Goal: Transaction & Acquisition: Purchase product/service

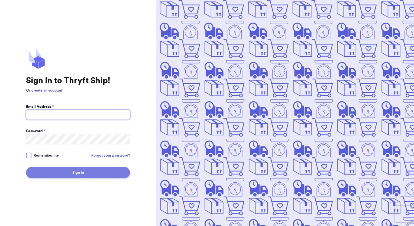
type input "[EMAIL_ADDRESS][DOMAIN_NAME]"
click at [106, 173] on button "Sign In" at bounding box center [78, 172] width 104 height 11
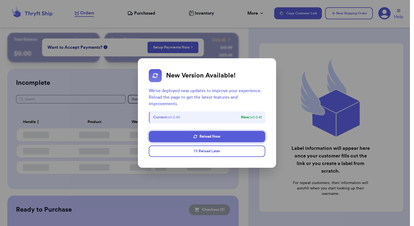
checkbox input "false"
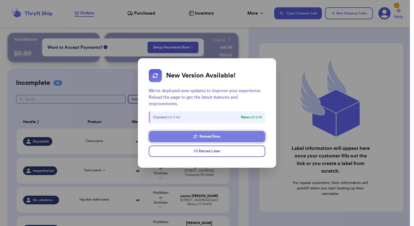
click at [228, 138] on button "Reload Now" at bounding box center [207, 136] width 116 height 11
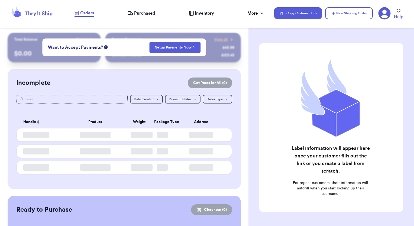
checkbox input "false"
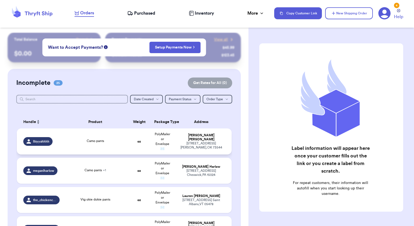
click at [170, 141] on td "PolyMailer or Envelope ✉️" at bounding box center [162, 141] width 23 height 26
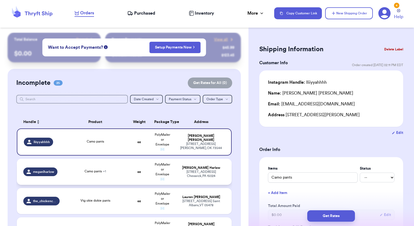
click at [174, 176] on td "[PERSON_NAME] [STREET_ADDRESS]" at bounding box center [203, 172] width 58 height 26
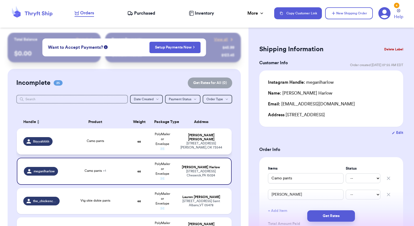
click at [216, 150] on td "Aaliyah Lara 811 Hwy 5 S Gould , OK 73544" at bounding box center [203, 141] width 58 height 26
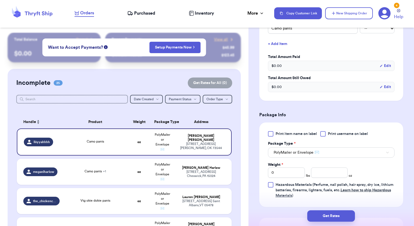
scroll to position [157, 0]
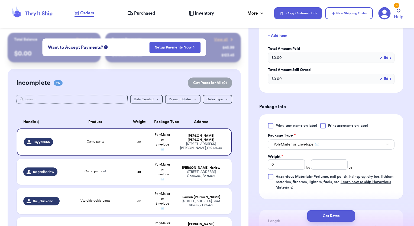
click at [279, 124] on span "Print item name on label" at bounding box center [296, 125] width 41 height 5
click at [0, 0] on input "Print item name on label" at bounding box center [0, 0] width 0 height 0
click at [318, 162] on input "number" at bounding box center [329, 164] width 37 height 10
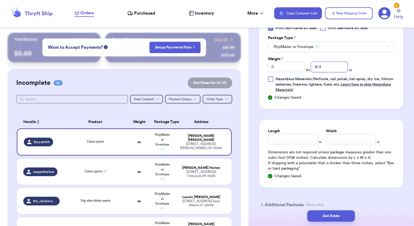
scroll to position [282, 0]
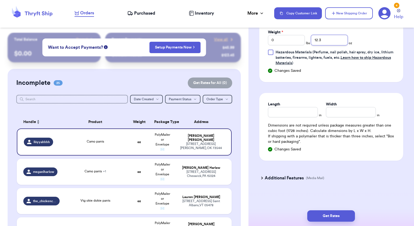
type input "12.3"
click at [303, 112] on input "Length" at bounding box center [293, 112] width 50 height 10
type input "15"
type input "12"
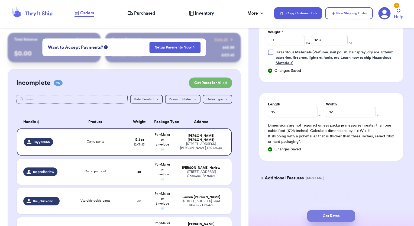
drag, startPoint x: 330, startPoint y: 216, endPoint x: 317, endPoint y: 219, distance: 13.0
click at [317, 219] on button "Get Rates" at bounding box center [331, 215] width 48 height 11
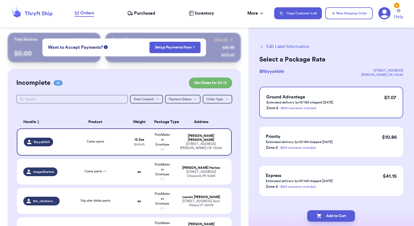
click at [317, 219] on button "Add to Cart" at bounding box center [331, 215] width 48 height 11
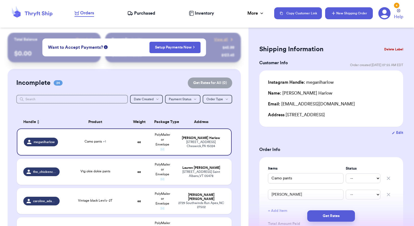
click at [340, 11] on button "New Shipping Order" at bounding box center [349, 13] width 48 height 12
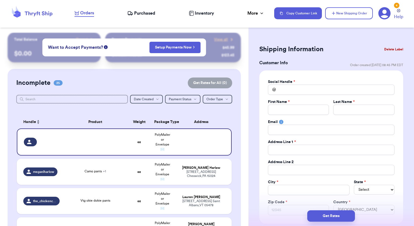
click at [304, 84] on div "Social Handle *" at bounding box center [331, 81] width 127 height 5
click at [304, 92] on input "Total Amount Paid" at bounding box center [331, 90] width 127 height 10
type input "c"
type input "cl"
type input "clo"
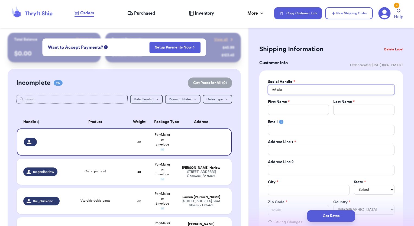
type input "clos"
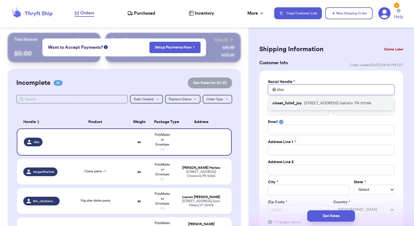
type input "clos"
click at [318, 103] on p "1032 Montrose Dr Gallatin TN 37066" at bounding box center [337, 103] width 67 height 5
type input "closet_fullof_joy"
type input "Cassandra"
type input "Yurick"
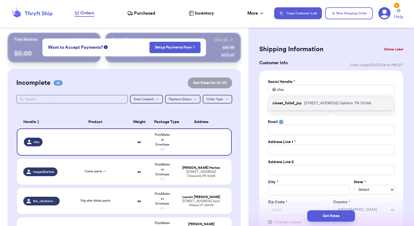
type input "cassandrayurick@gmail.com"
type input "1032 Montrose Dr"
type input "Gallatin"
select select "TN"
type input "37066"
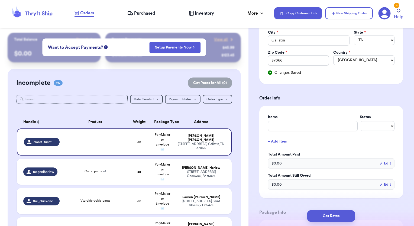
scroll to position [154, 0]
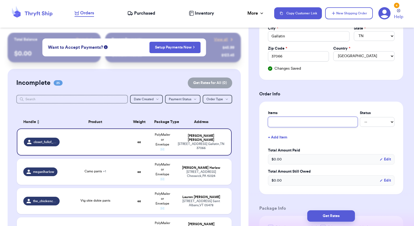
click at [305, 120] on input "text" at bounding box center [313, 122] width 90 height 10
type input "b"
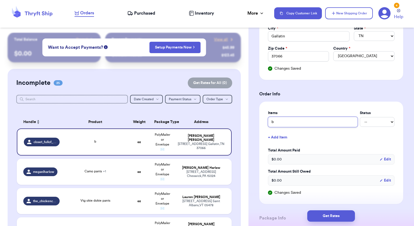
type input "bu"
type input "bun"
type input "bund"
type input "bundl"
type input "bundle"
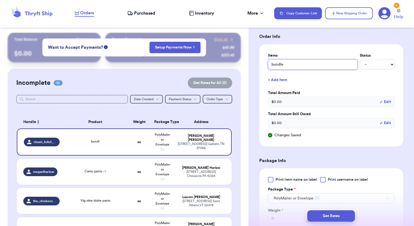
scroll to position [220, 0]
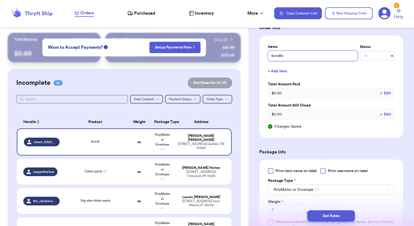
type input "bundle"
drag, startPoint x: 388, startPoint y: 138, endPoint x: 342, endPoint y: 151, distance: 47.7
drag, startPoint x: 342, startPoint y: 151, endPoint x: 293, endPoint y: 172, distance: 53.5
drag, startPoint x: 293, startPoint y: 172, endPoint x: 271, endPoint y: 171, distance: 22.3
click at [271, 171] on div at bounding box center [270, 170] width 5 height 5
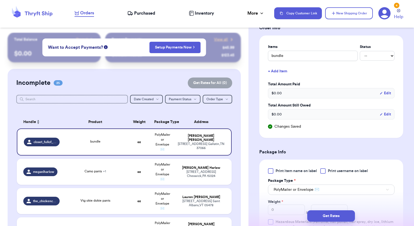
click at [0, 0] on input "Print item name on label" at bounding box center [0, 0] width 0 height 0
drag, startPoint x: 317, startPoint y: 188, endPoint x: 291, endPoint y: 187, distance: 25.8
click at [291, 187] on span "PolyMailer or Envelope ✉️" at bounding box center [297, 189] width 46 height 5
click at [294, 209] on div "Get Rates" at bounding box center [332, 216] width 166 height 20
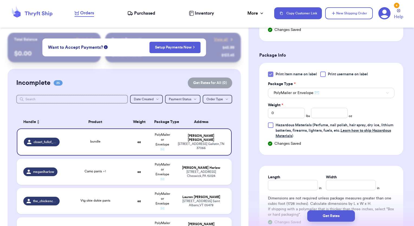
scroll to position [332, 0]
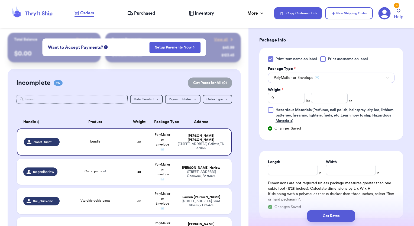
click at [350, 76] on button "PolyMailer or Envelope ✉️" at bounding box center [331, 78] width 127 height 10
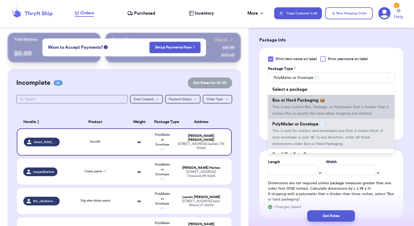
click at [348, 101] on li "Box or Hard Packaging 📦 This is any custom Box, Package, or Polymailer that is …" at bounding box center [331, 107] width 127 height 24
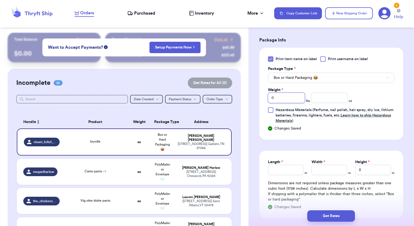
click at [287, 98] on input "0" at bounding box center [286, 98] width 37 height 10
type input "4"
type input "4.7"
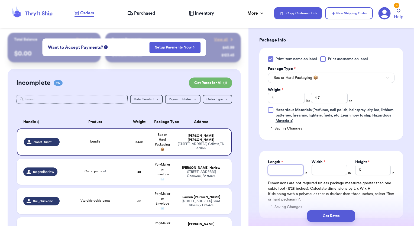
click at [278, 165] on input "Length *" at bounding box center [286, 170] width 36 height 10
type input "15"
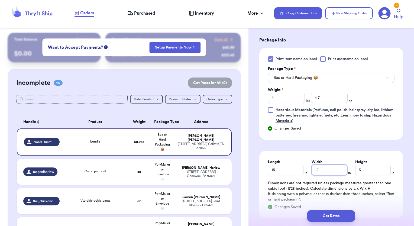
type input "12"
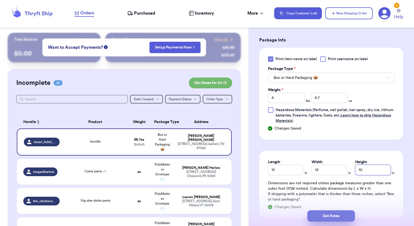
type input "10"
click at [330, 217] on button "Get Rates" at bounding box center [331, 215] width 48 height 11
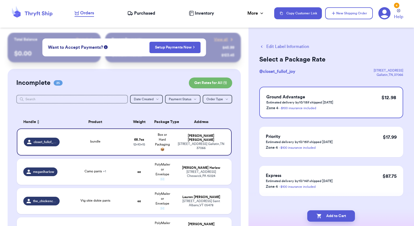
click at [330, 217] on button "Add to Cart" at bounding box center [331, 215] width 48 height 11
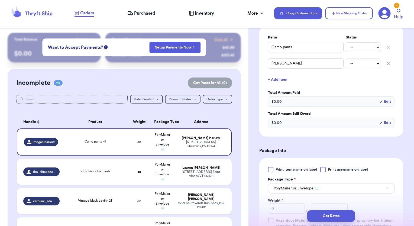
scroll to position [149, 0]
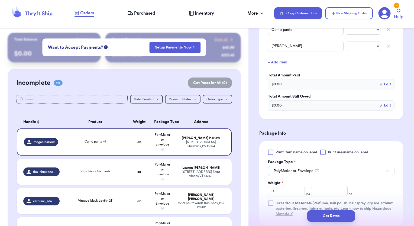
click at [271, 151] on div at bounding box center [270, 152] width 5 height 5
click at [0, 0] on input "Print item name on label" at bounding box center [0, 0] width 0 height 0
click at [289, 193] on input "0" at bounding box center [286, 191] width 37 height 10
type input "1"
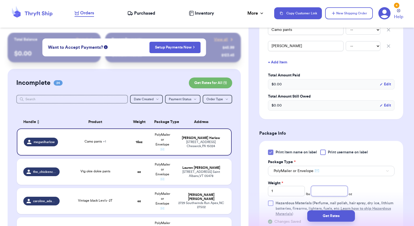
type input "1"
type input ".2"
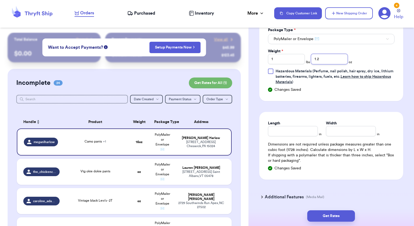
scroll to position [282, 0]
type input "1.2"
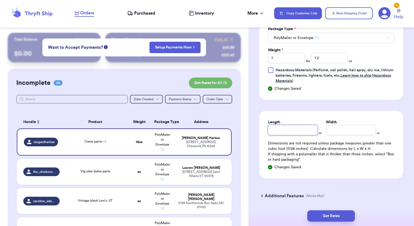
click at [288, 127] on input "Length" at bounding box center [293, 130] width 50 height 10
type input "15"
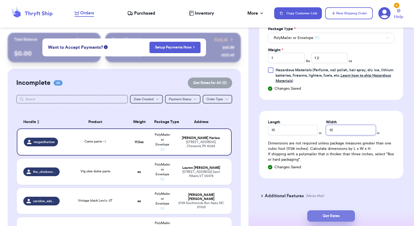
type input "12"
click at [346, 213] on button "Get Rates" at bounding box center [331, 215] width 48 height 11
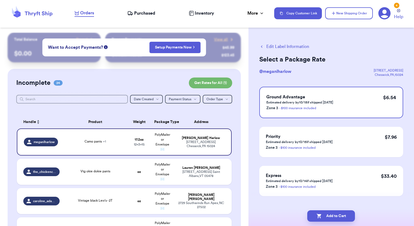
click at [346, 213] on button "Add to Cart" at bounding box center [331, 215] width 48 height 11
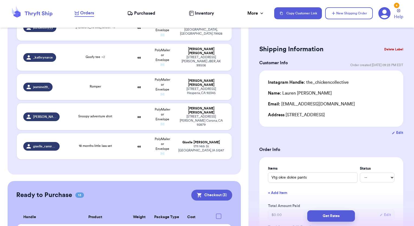
scroll to position [687, 0]
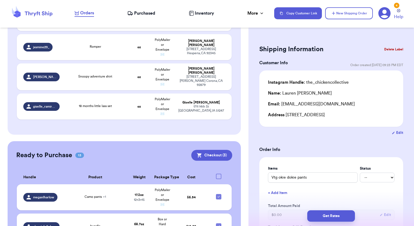
click at [216, 174] on div at bounding box center [218, 176] width 5 height 5
click at [218, 173] on input "checkbox" at bounding box center [218, 173] width 0 height 0
checkbox input "true"
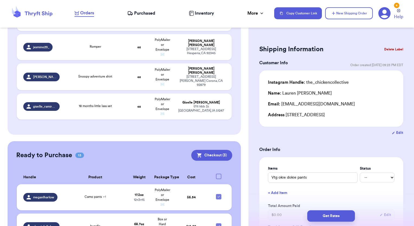
checkbox input "true"
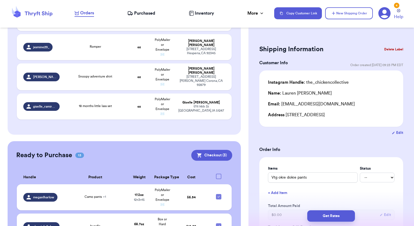
checkbox input "true"
click at [217, 150] on button "Checkout ( 13 )" at bounding box center [211, 155] width 42 height 11
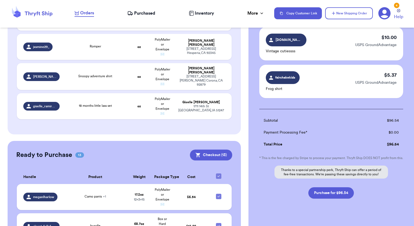
scroll to position [456, 0]
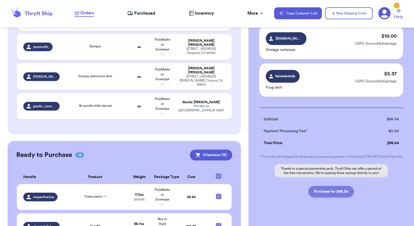
click at [347, 197] on button "Purchase for $96.54" at bounding box center [331, 191] width 46 height 11
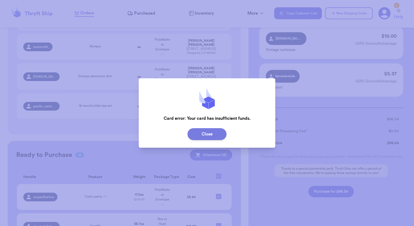
click at [193, 128] on button "Close" at bounding box center [207, 134] width 39 height 12
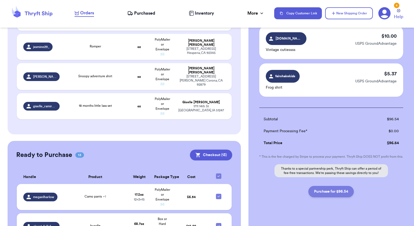
click at [310, 195] on button "Purchase for $96.54" at bounding box center [331, 191] width 46 height 11
checkbox input "false"
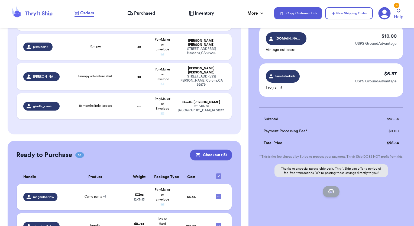
checkbox input "false"
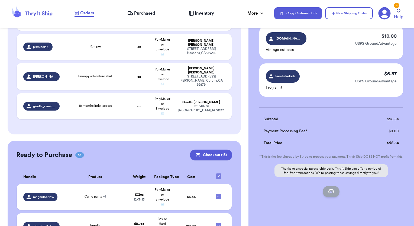
checkbox input "false"
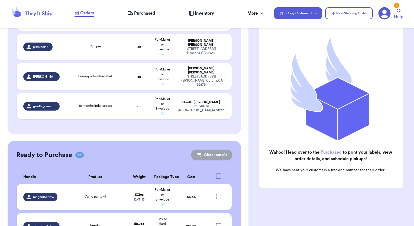
checkbox input "true"
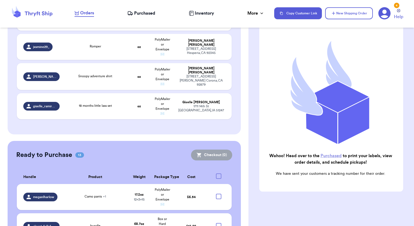
scroll to position [674, 0]
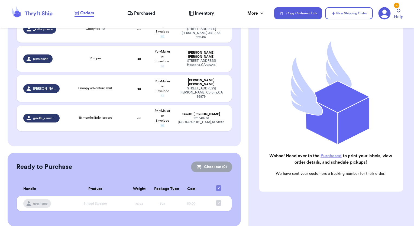
click at [137, 16] on span "Purchased" at bounding box center [144, 13] width 21 height 7
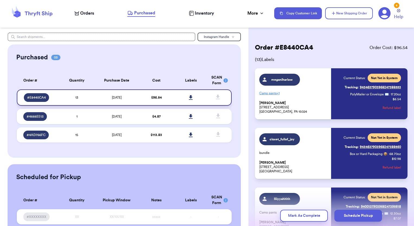
click at [189, 98] on icon at bounding box center [191, 97] width 4 height 5
